Goal: Information Seeking & Learning: Learn about a topic

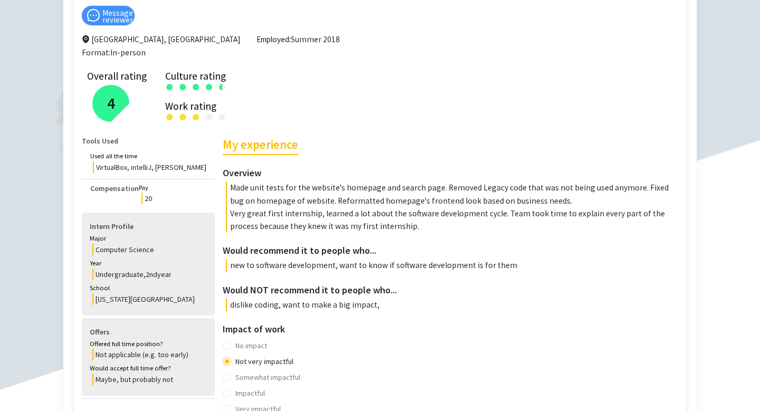
scroll to position [153, 0]
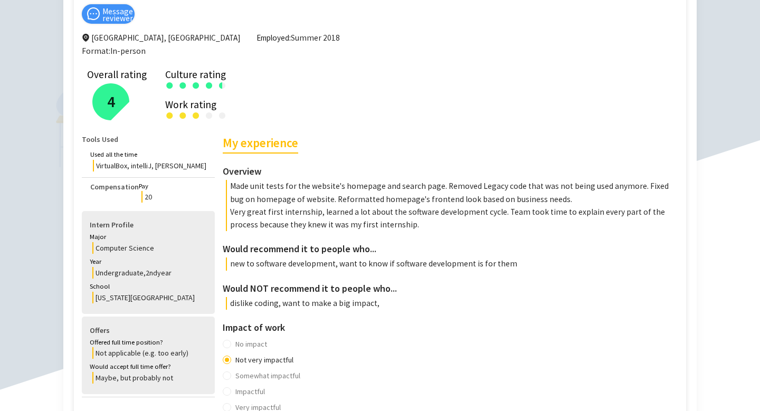
click at [396, 186] on p "Made unit tests for the website's homepage and search page. Removed Legacy code…" at bounding box center [453, 192] width 455 height 25
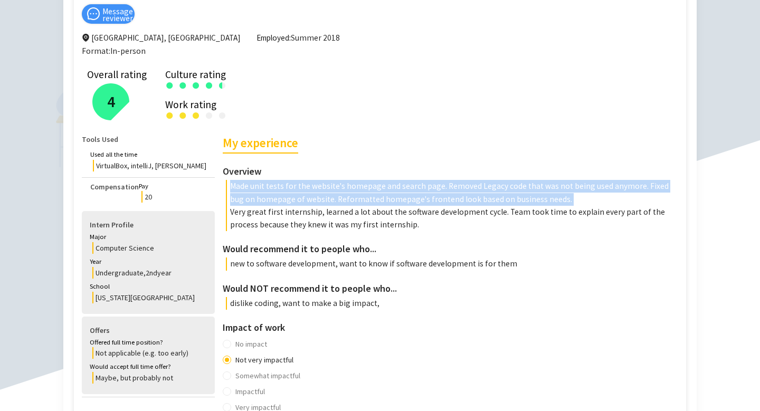
click at [396, 186] on p "Made unit tests for the website's homepage and search page. Removed Legacy code…" at bounding box center [453, 192] width 455 height 25
click at [395, 214] on p "Very great first internship, learned a lot about the software development cycle…" at bounding box center [453, 218] width 455 height 25
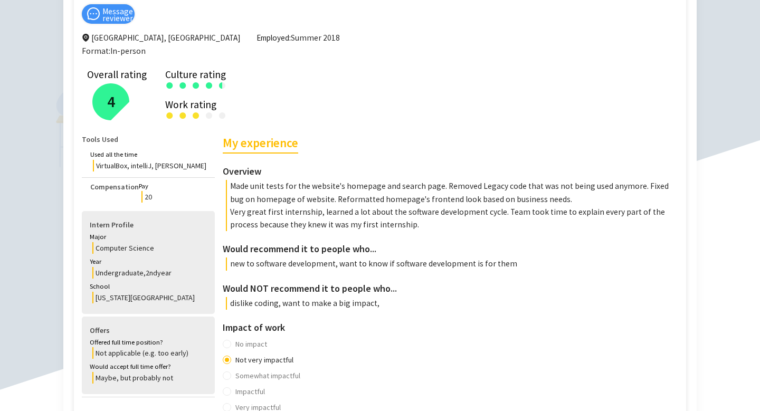
click at [395, 214] on p "Very great first internship, learned a lot about the software development cycle…" at bounding box center [453, 218] width 455 height 25
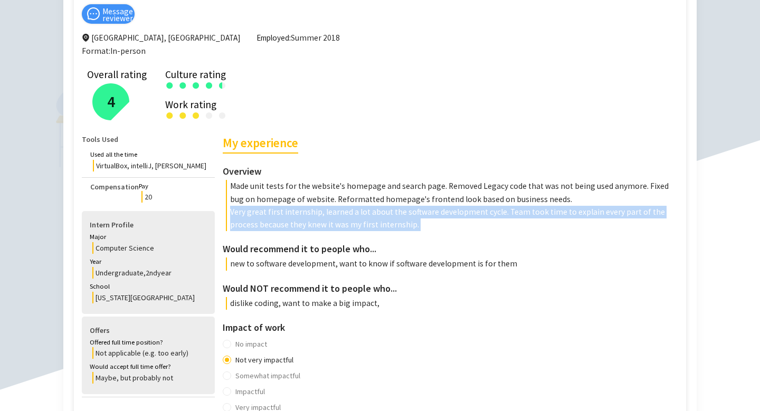
click at [395, 214] on p "Very great first internship, learned a lot about the software development cycle…" at bounding box center [453, 218] width 455 height 25
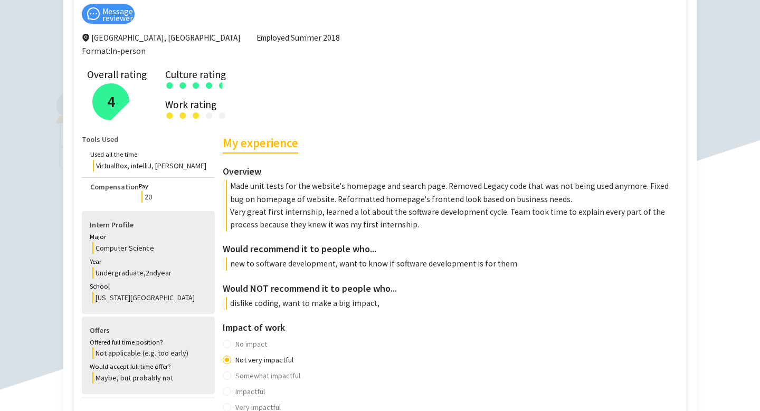
click at [395, 214] on p "Very great first internship, learned a lot about the software development cycle…" at bounding box center [453, 218] width 455 height 25
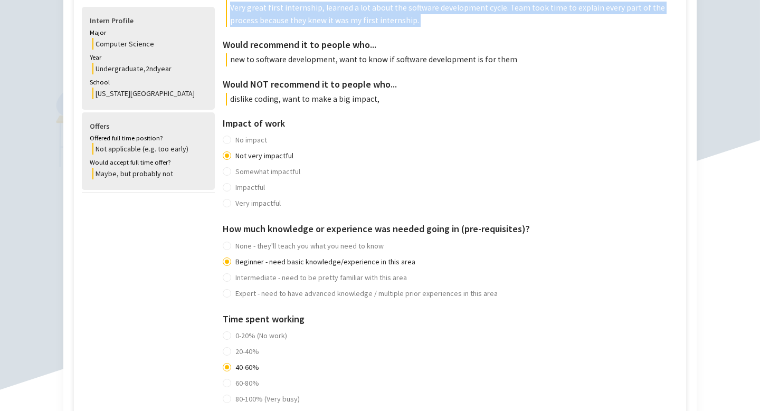
scroll to position [0, 0]
